Goal: Find specific page/section: Find specific page/section

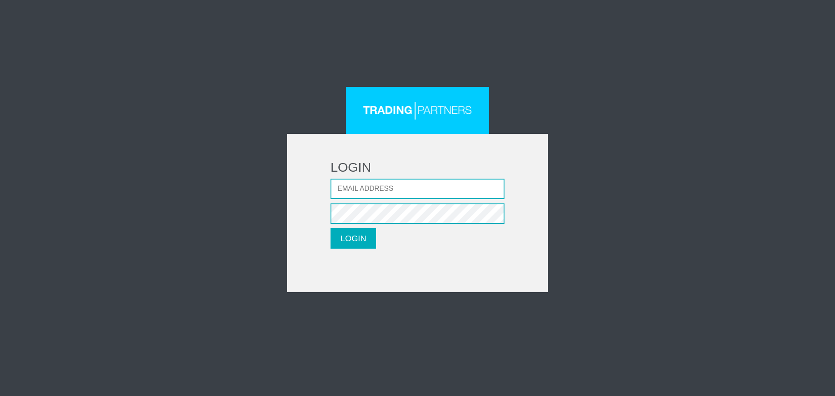
type input "[EMAIL_ADDRESS][DOMAIN_NAME]"
click at [331, 228] on button "LOGIN" at bounding box center [354, 238] width 46 height 20
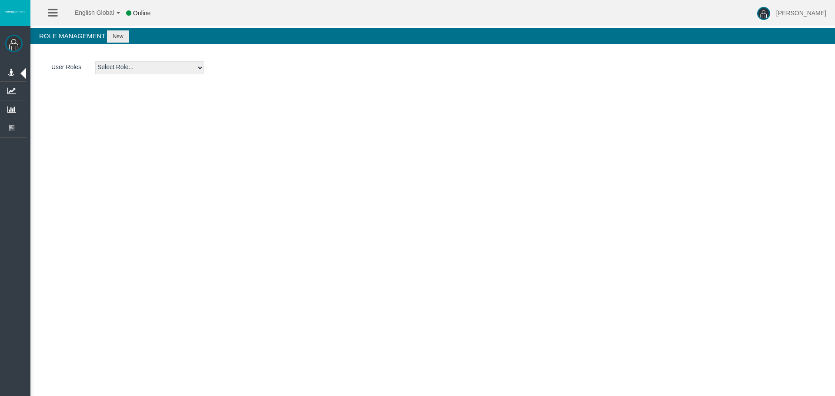
click at [47, 15] on li at bounding box center [52, 13] width 13 height 26
click at [49, 13] on icon at bounding box center [52, 12] width 9 height 11
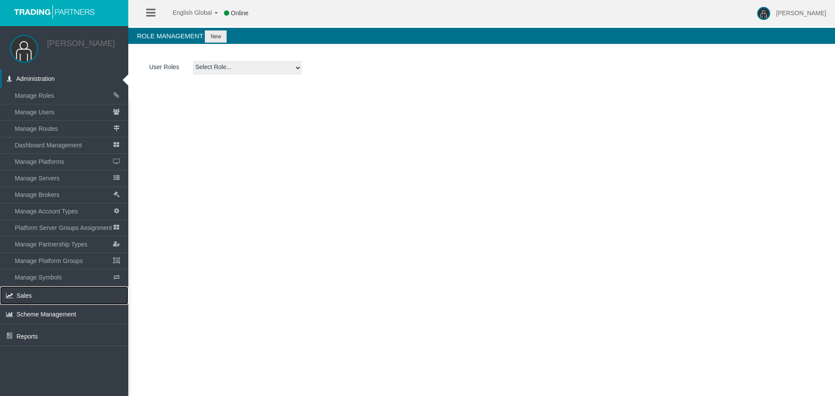
click at [30, 296] on span "Sales" at bounding box center [24, 295] width 15 height 7
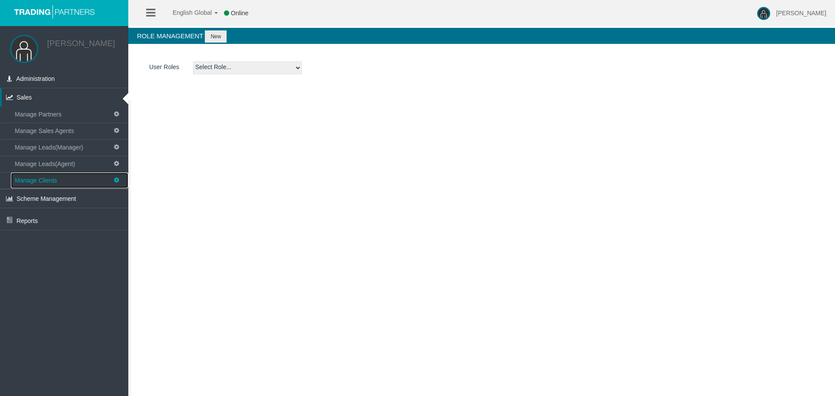
click at [56, 179] on span "Manage Clients" at bounding box center [36, 180] width 42 height 7
click at [205, 70] on input "number" at bounding box center [212, 67] width 109 height 13
paste input "26102653"
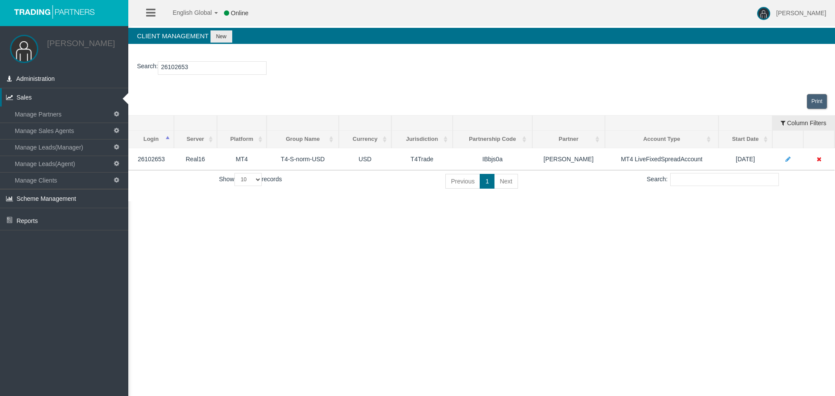
type input "26102653"
